Goal: Task Accomplishment & Management: Use online tool/utility

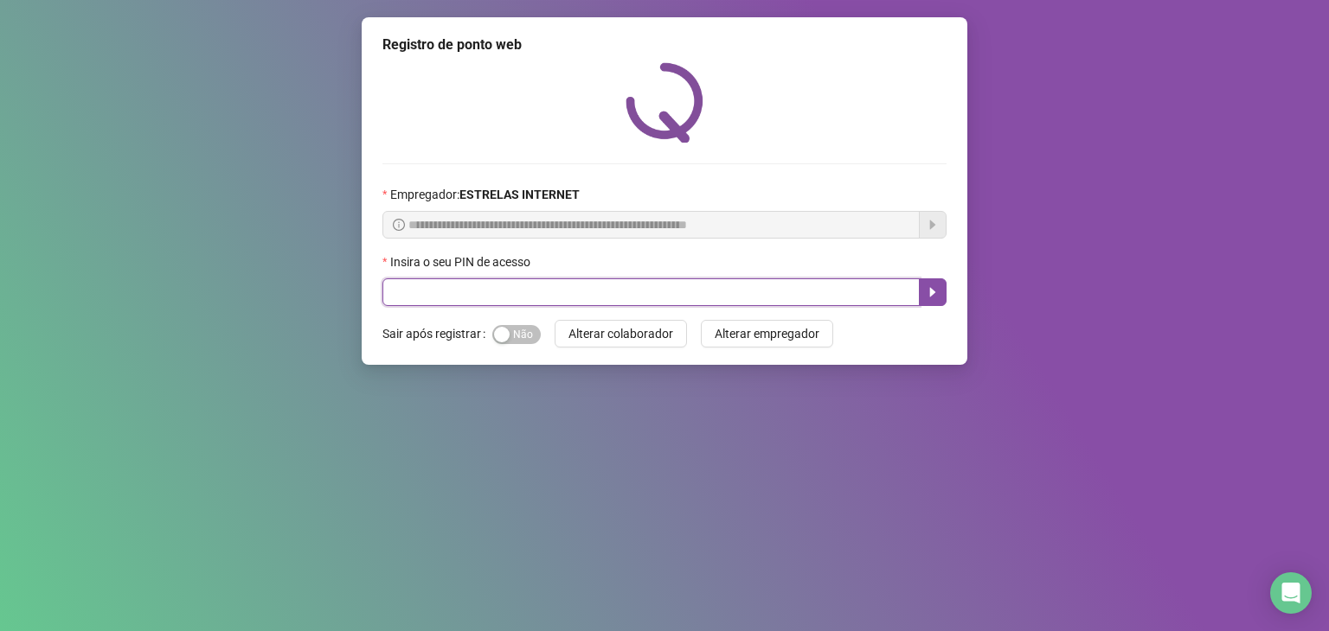
click at [564, 293] on input "text" at bounding box center [650, 293] width 537 height 28
type input "*****"
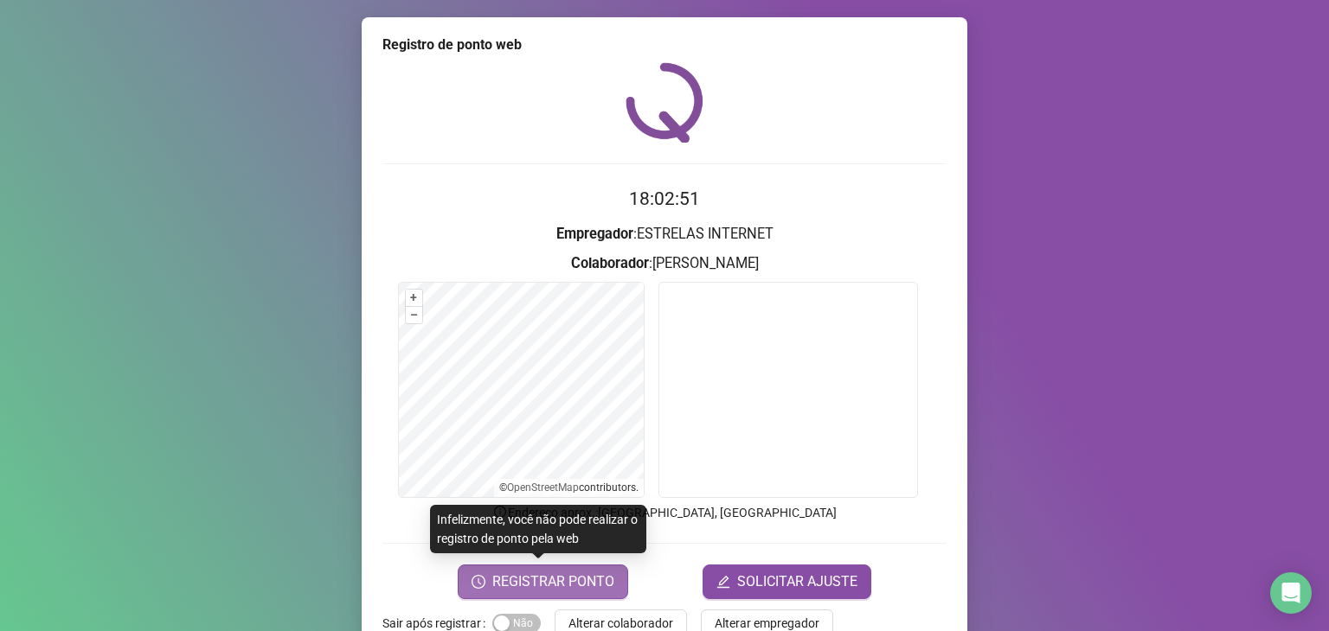
click at [538, 582] on span "REGISTRAR PONTO" at bounding box center [553, 582] width 122 height 21
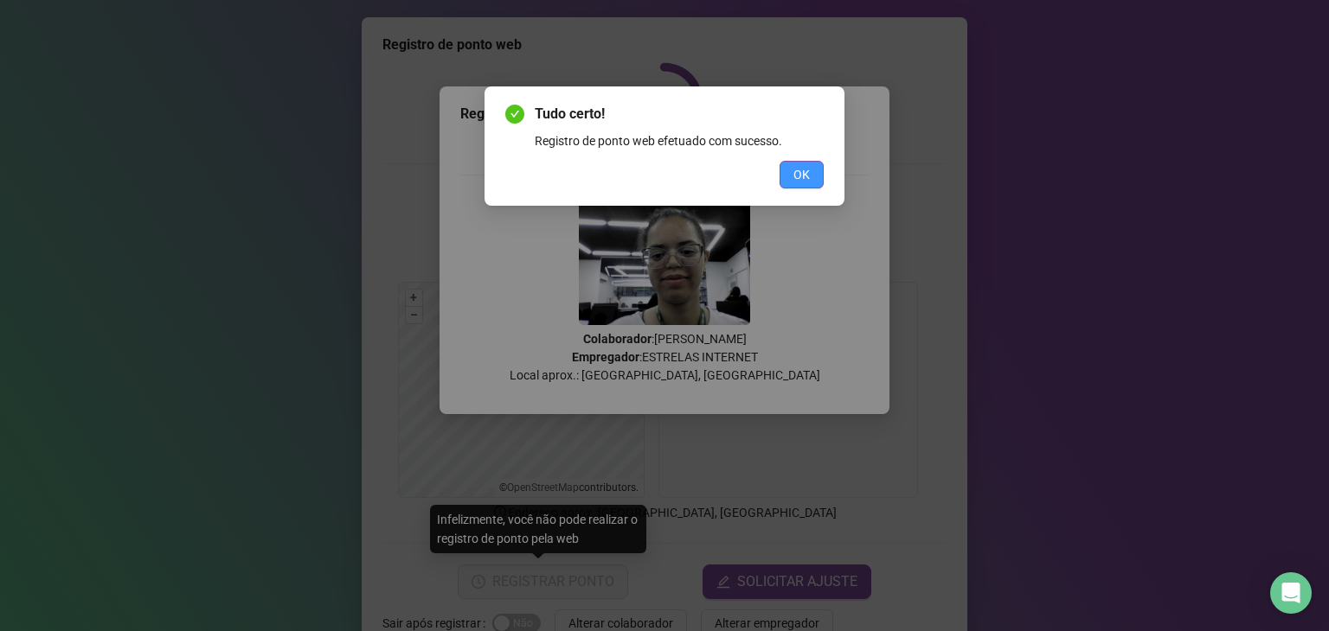
click at [808, 177] on span "OK" at bounding box center [801, 174] width 16 height 19
